Goal: Task Accomplishment & Management: Use online tool/utility

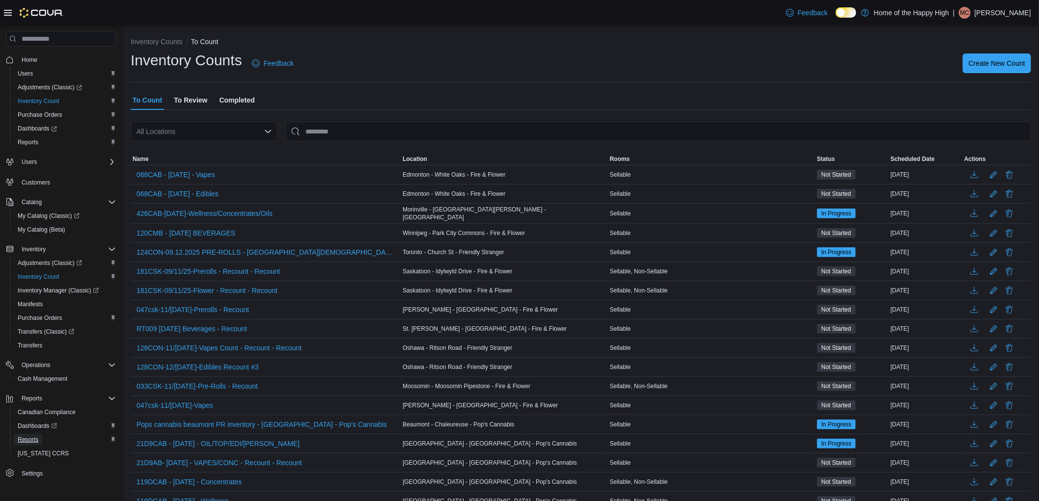
click at [25, 436] on span "Reports" at bounding box center [28, 440] width 21 height 8
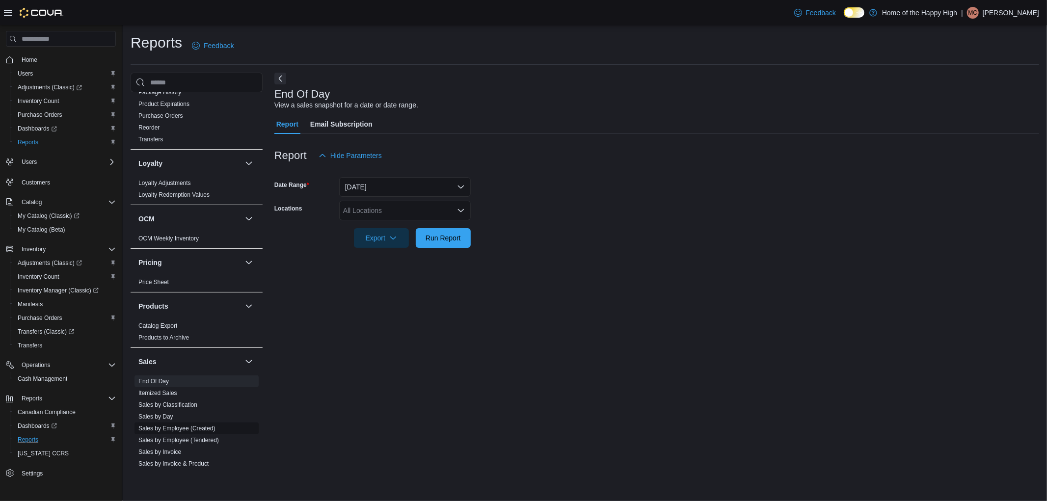
scroll to position [491, 0]
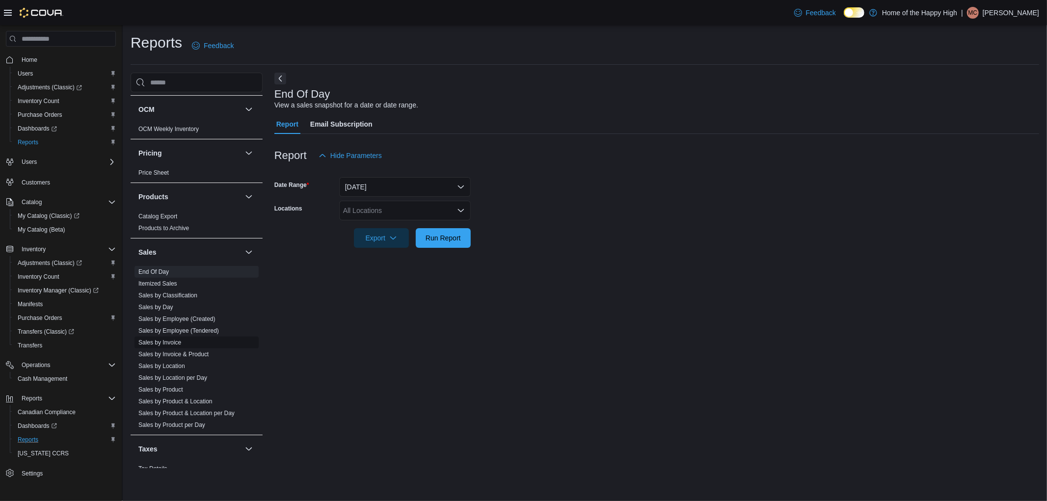
click at [170, 340] on link "Sales by Invoice" at bounding box center [159, 342] width 43 height 7
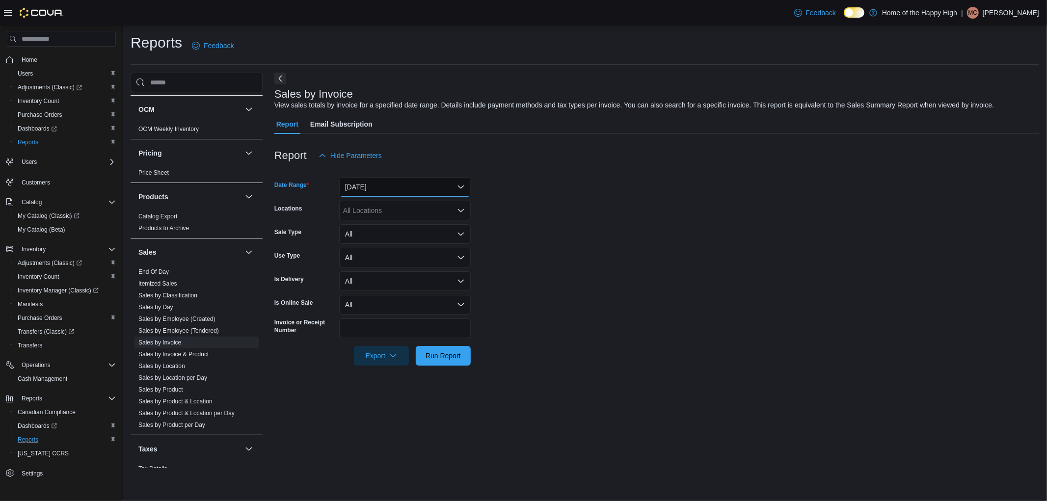
click at [374, 178] on button "[DATE]" at bounding box center [405, 187] width 132 height 20
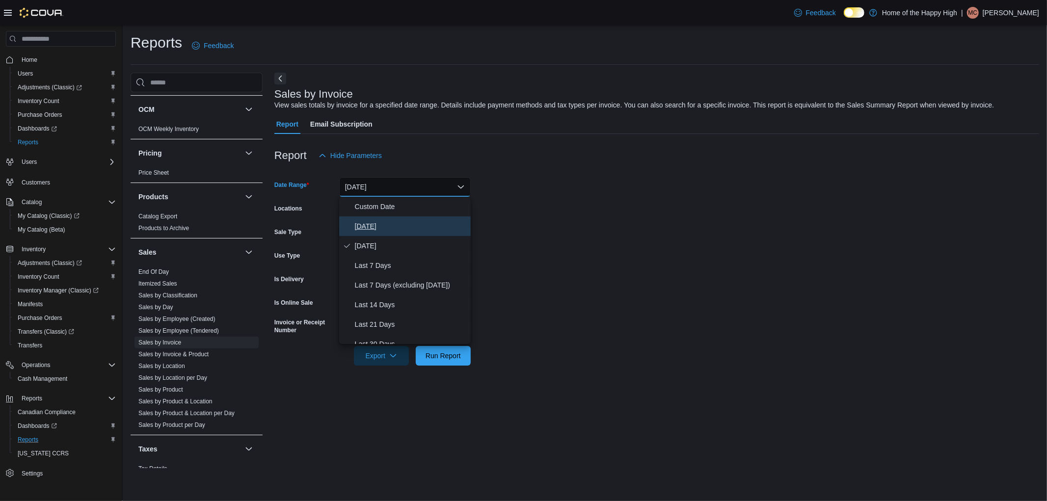
click at [359, 226] on span "[DATE]" at bounding box center [411, 226] width 112 height 12
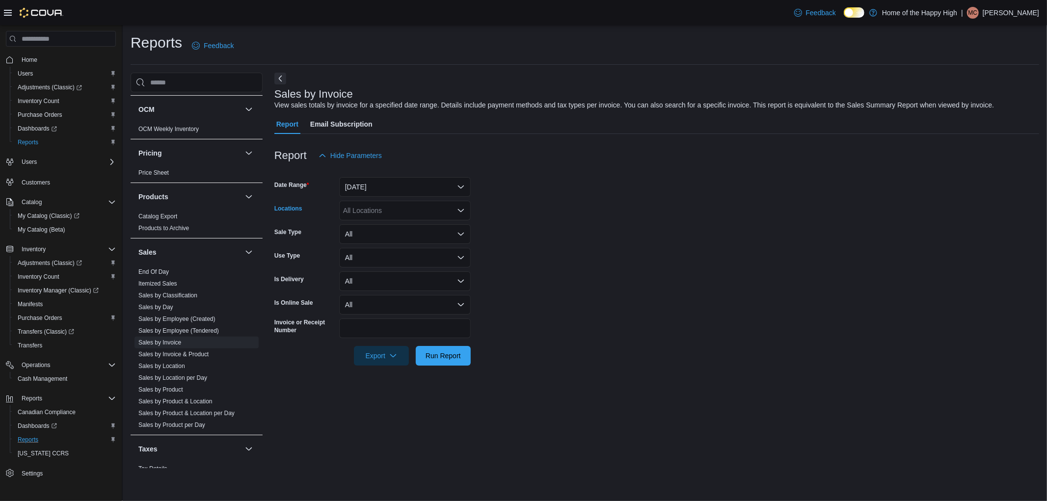
drag, startPoint x: 358, startPoint y: 211, endPoint x: 586, endPoint y: 215, distance: 227.3
click at [357, 211] on div "All Locations" at bounding box center [405, 211] width 132 height 20
type input "*****"
click at [439, 239] on span "Edmonton - White Oaks - Fire & Flower" at bounding box center [440, 242] width 120 height 10
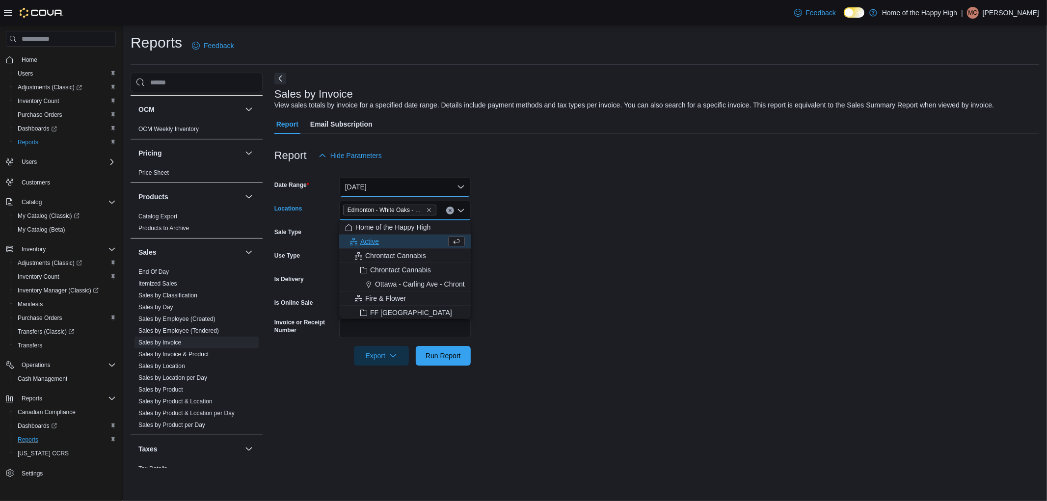
click at [455, 188] on button "[DATE]" at bounding box center [405, 187] width 132 height 20
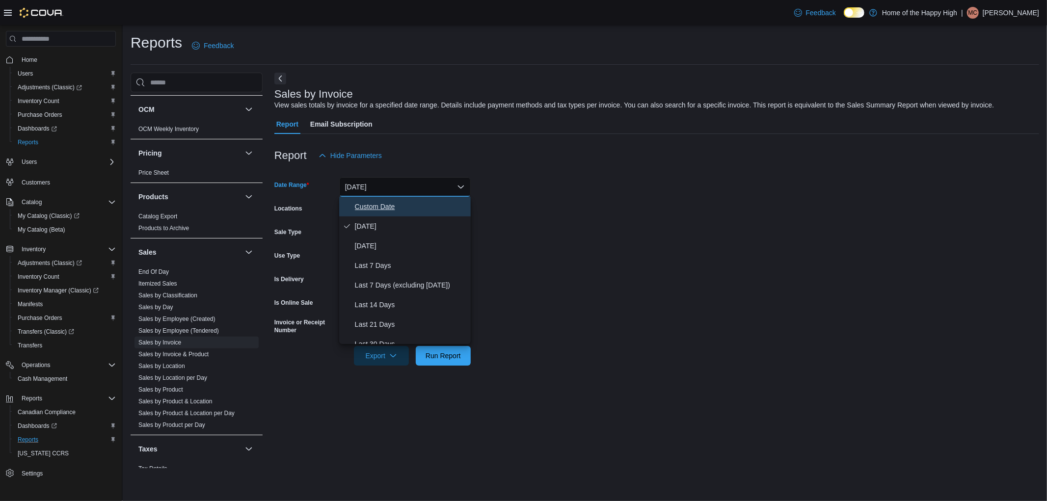
click at [419, 203] on span "Custom Date" at bounding box center [411, 207] width 112 height 12
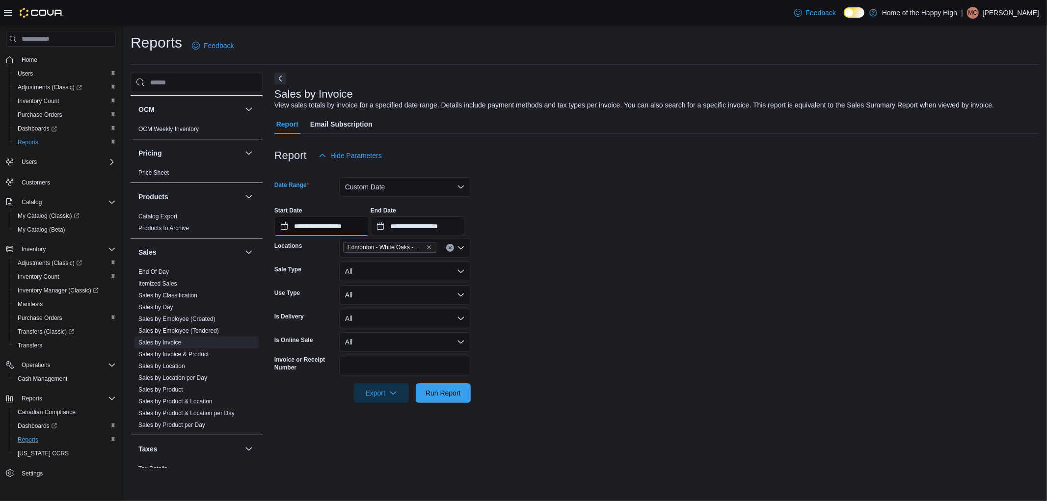
click at [369, 229] on input "**********" at bounding box center [321, 226] width 94 height 20
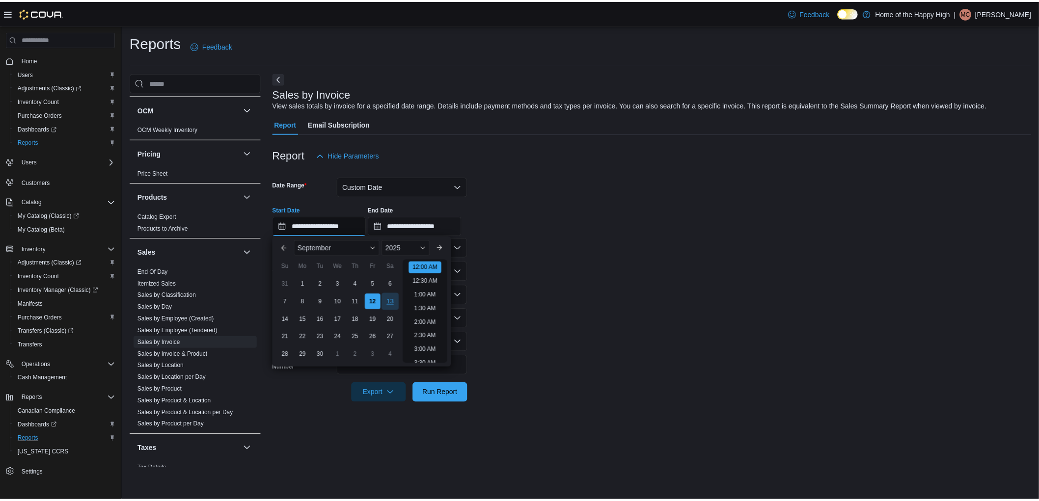
scroll to position [30, 0]
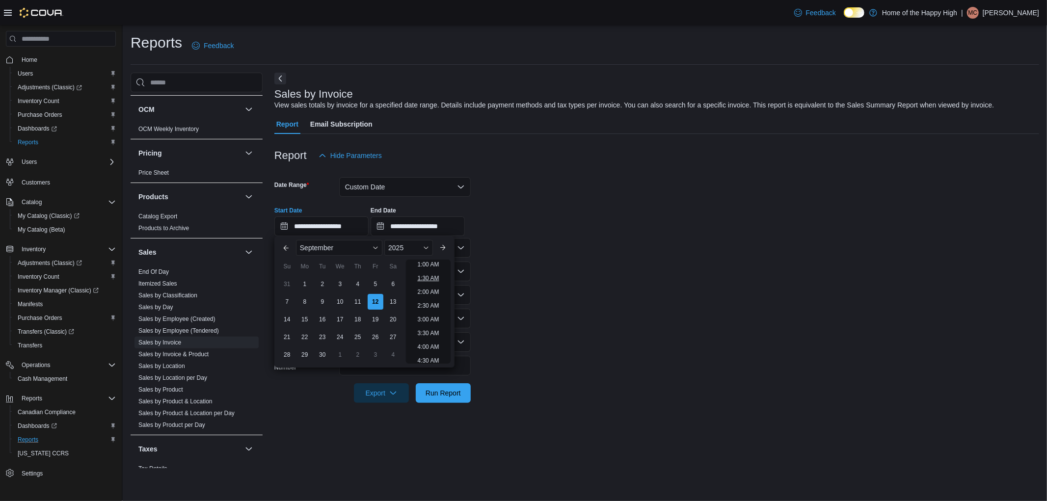
click at [428, 282] on li "1:30 AM" at bounding box center [427, 278] width 29 height 12
type input "**********"
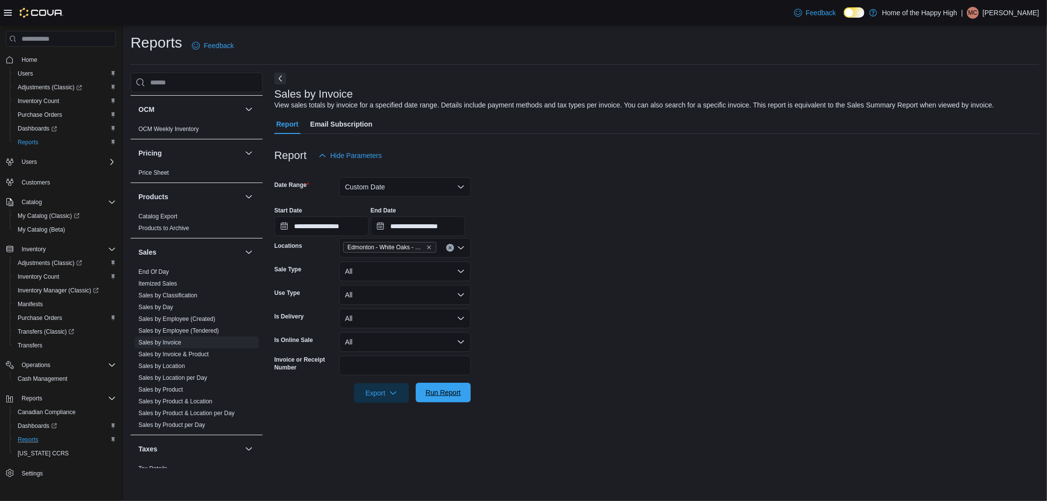
click at [458, 393] on span "Run Report" at bounding box center [443, 393] width 35 height 10
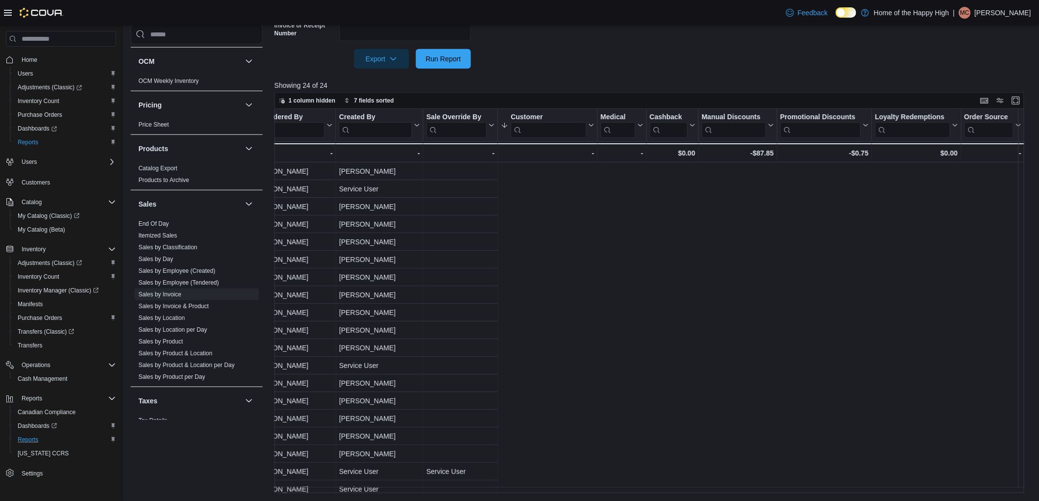
scroll to position [0, 767]
